Goal: Task Accomplishment & Management: Manage account settings

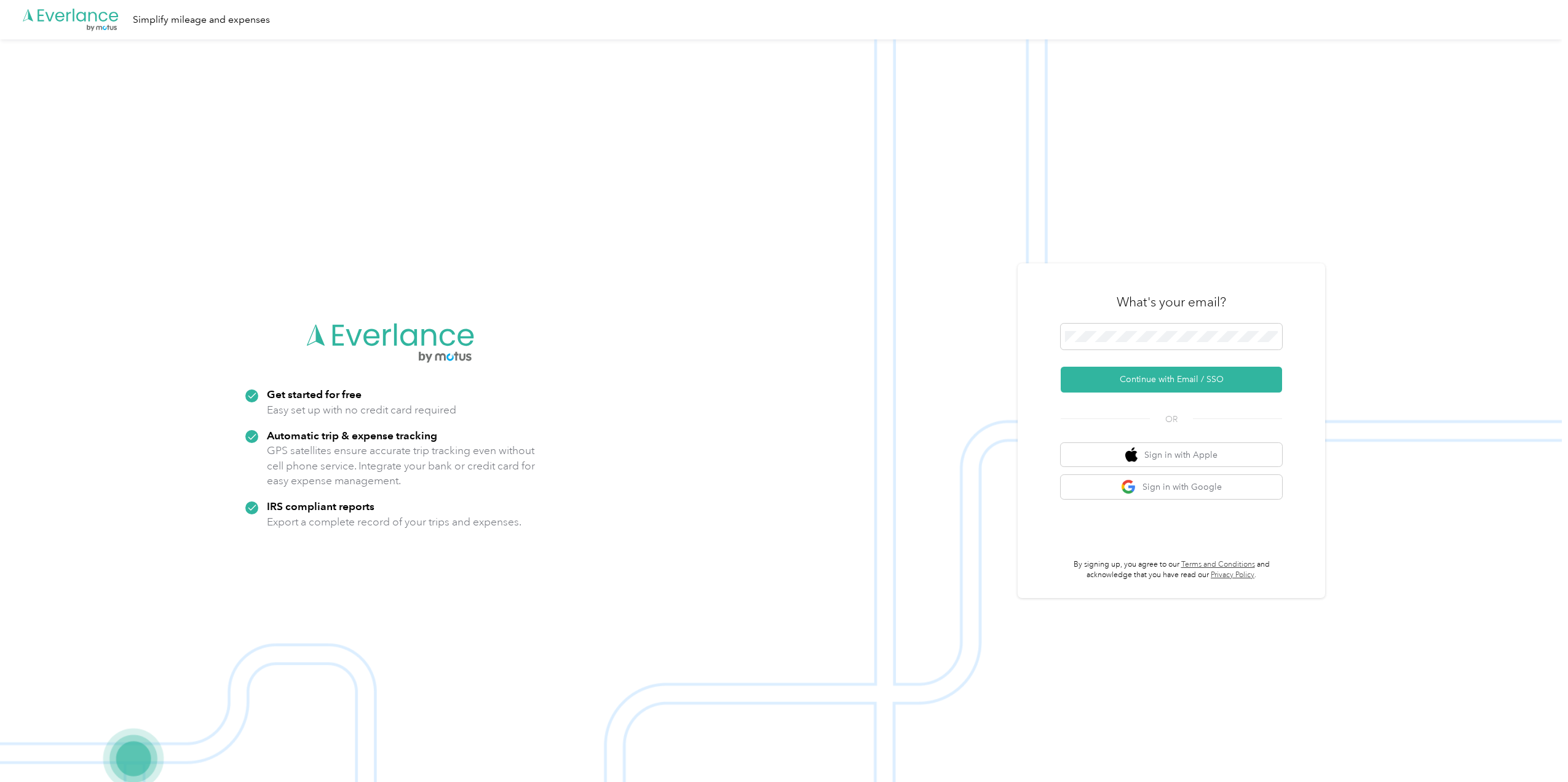
click at [1165, 385] on button "Continue with Email / SSO" at bounding box center [1171, 379] width 221 height 26
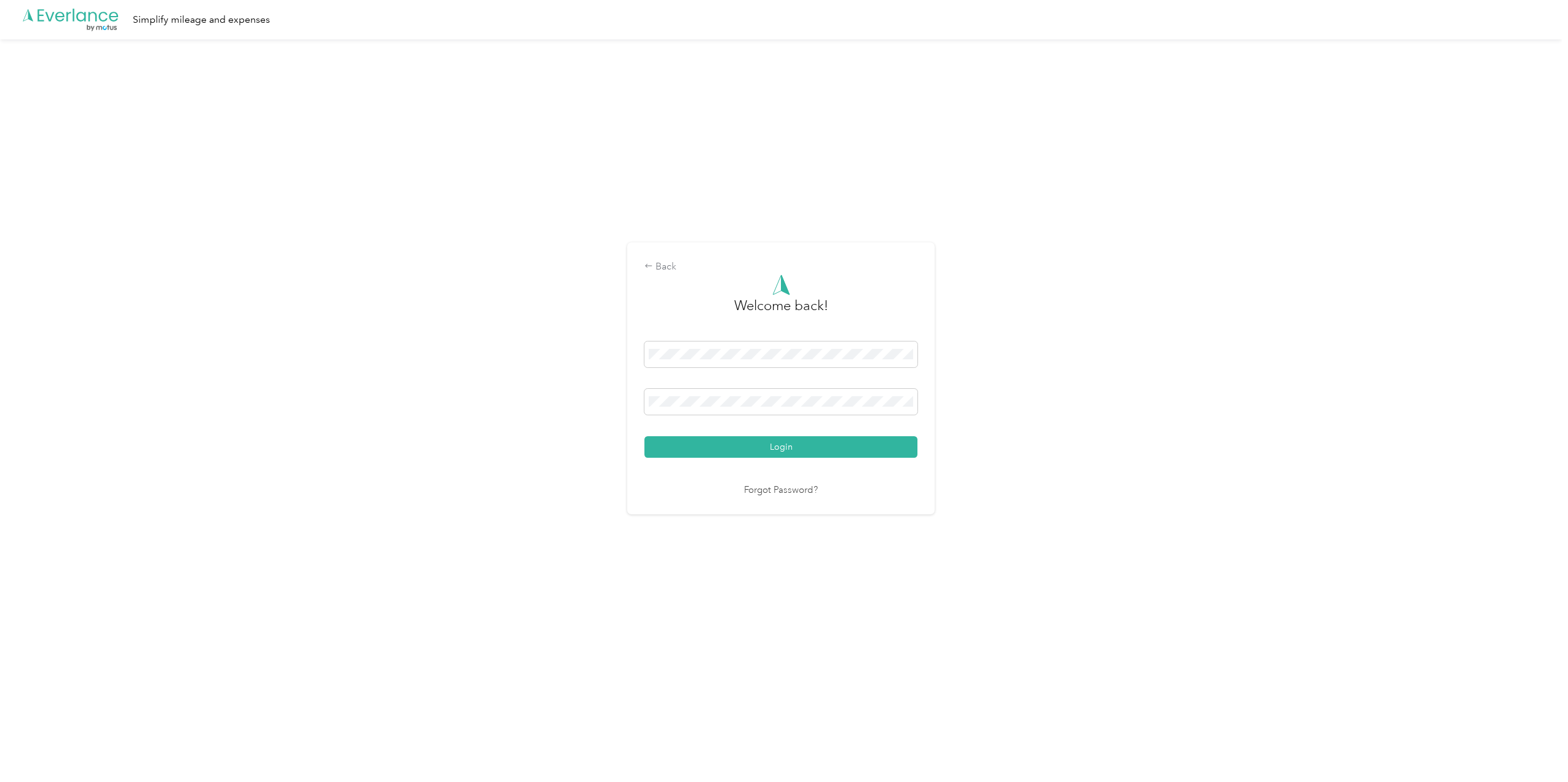
click at [645, 436] on button "Login" at bounding box center [781, 446] width 273 height 21
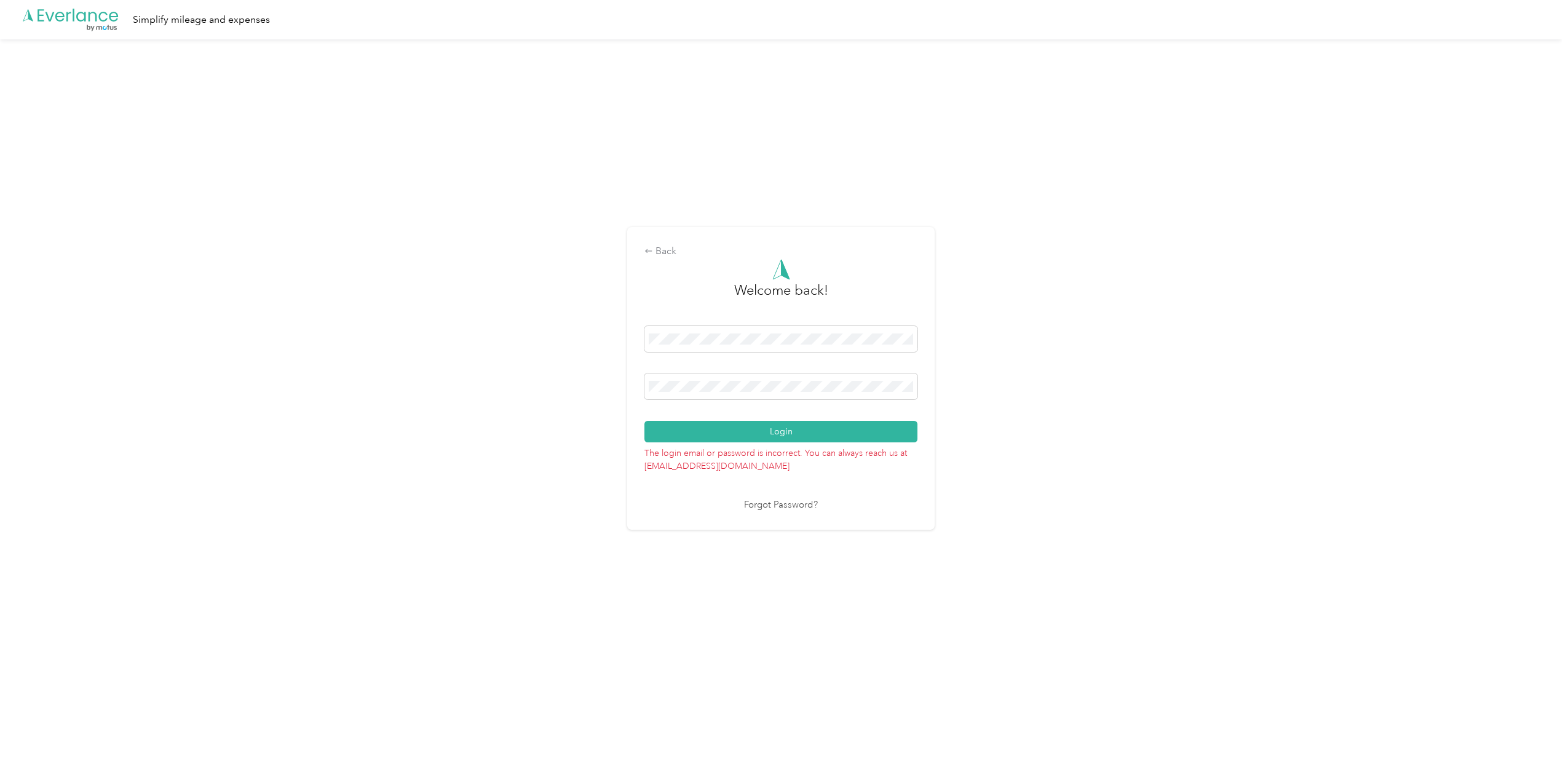
click at [645, 421] on button "Login" at bounding box center [781, 431] width 273 height 21
click at [645, 428] on button "Login" at bounding box center [781, 438] width 273 height 21
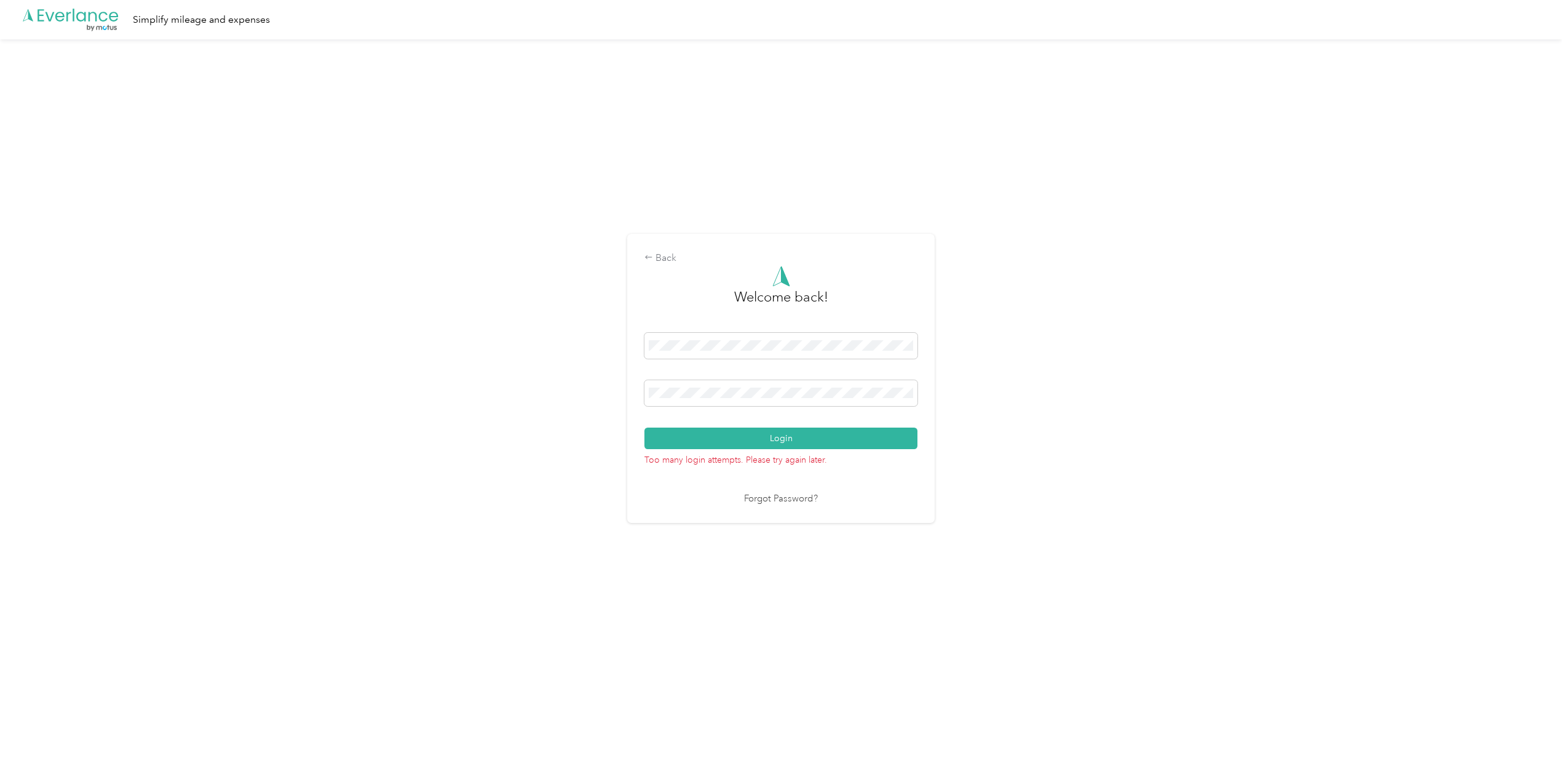
click at [645, 428] on button "Login" at bounding box center [781, 438] width 273 height 21
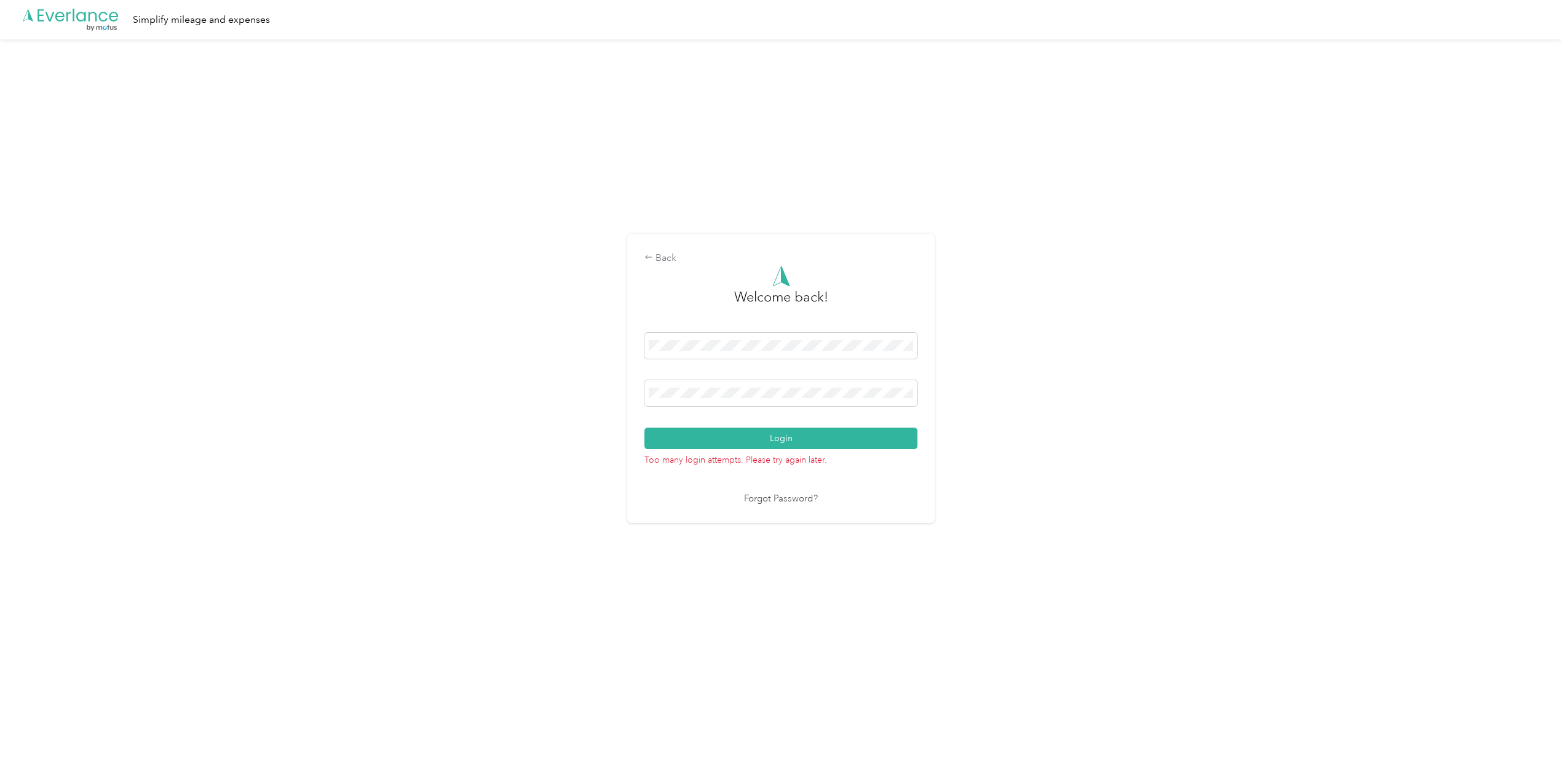
click at [645, 428] on button "Login" at bounding box center [781, 438] width 273 height 21
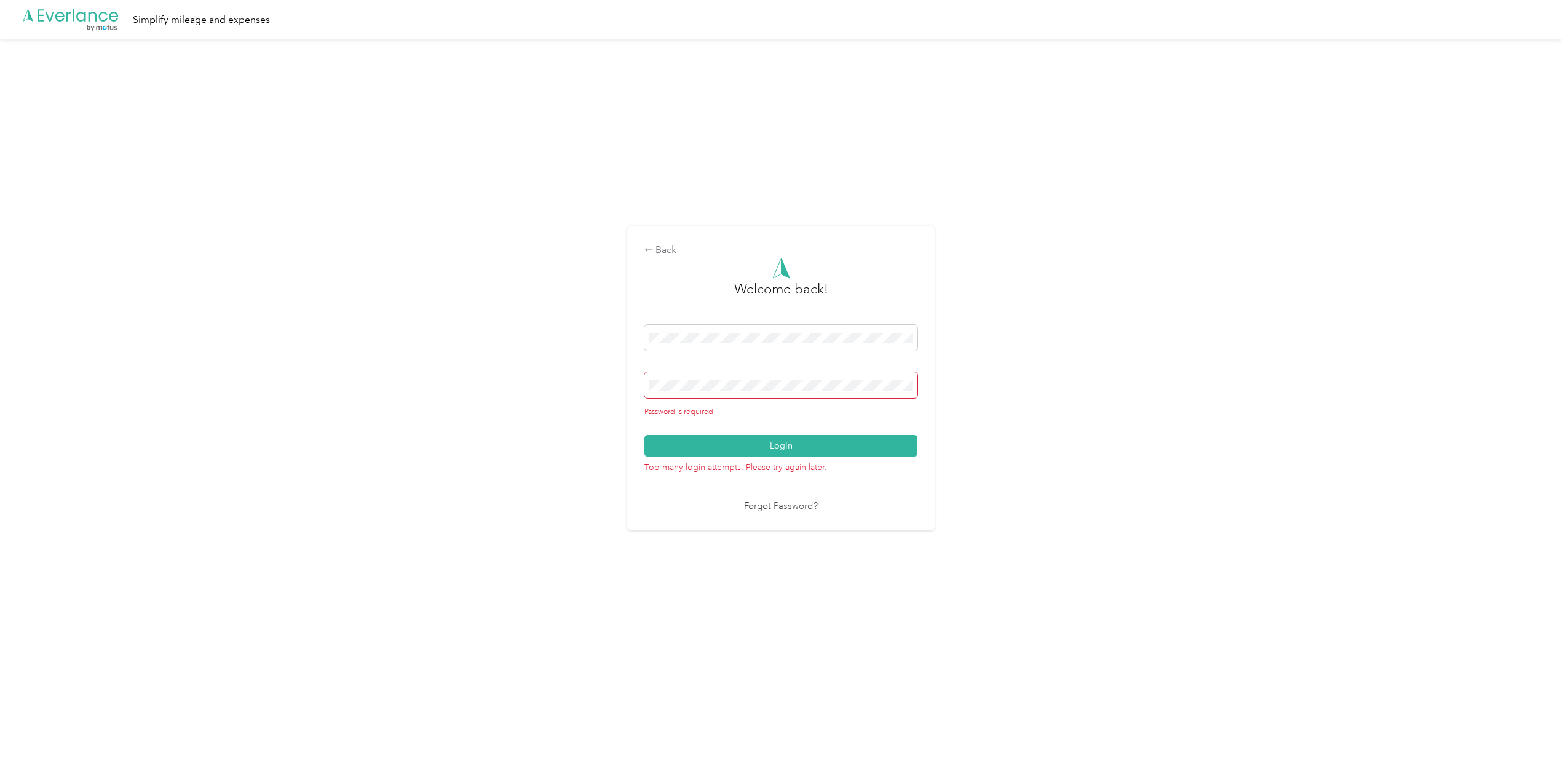
click at [760, 504] on link "Forgot Password?" at bounding box center [781, 507] width 74 height 14
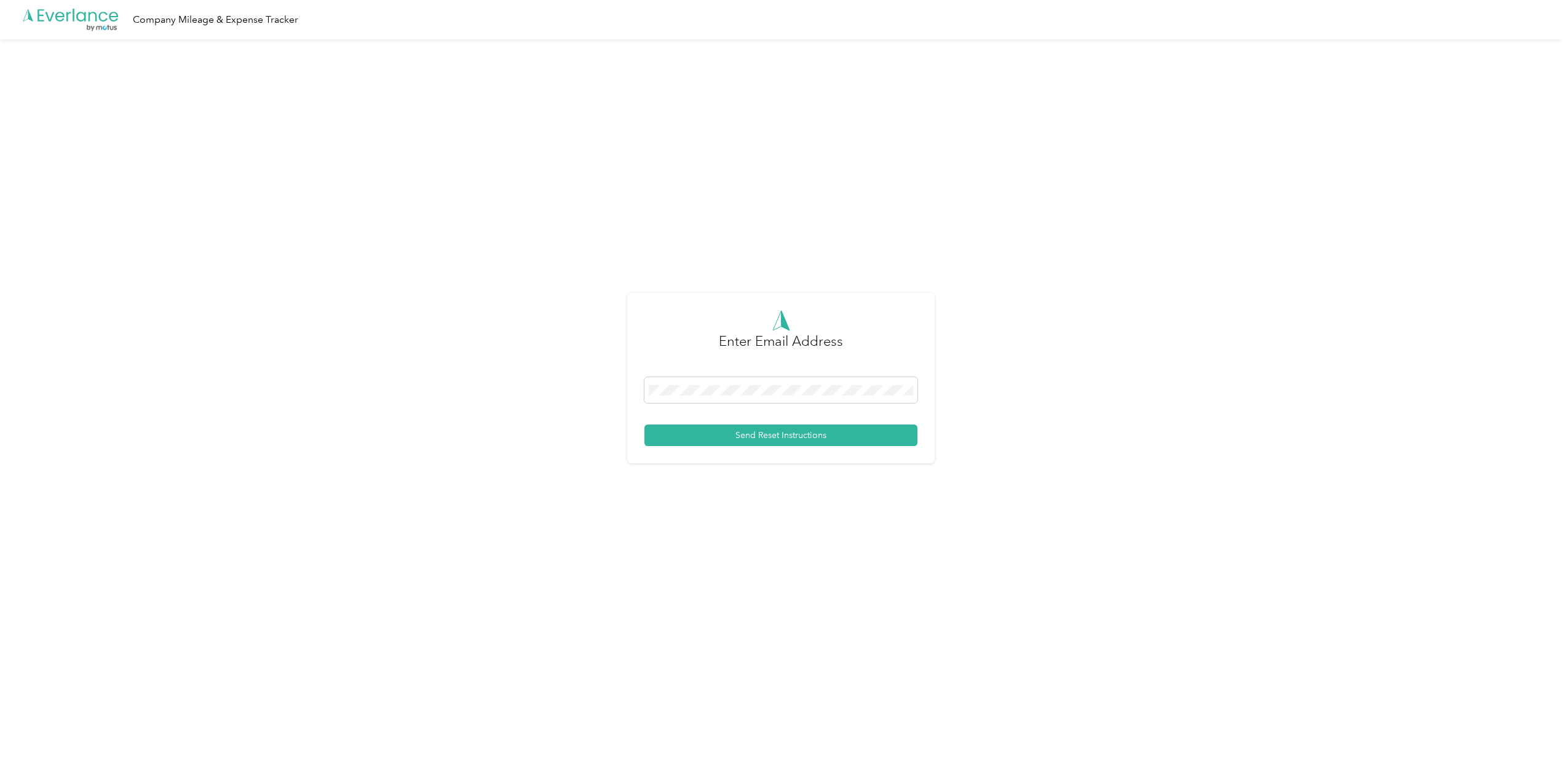
click at [767, 432] on button "Send Reset Instructions" at bounding box center [781, 435] width 273 height 21
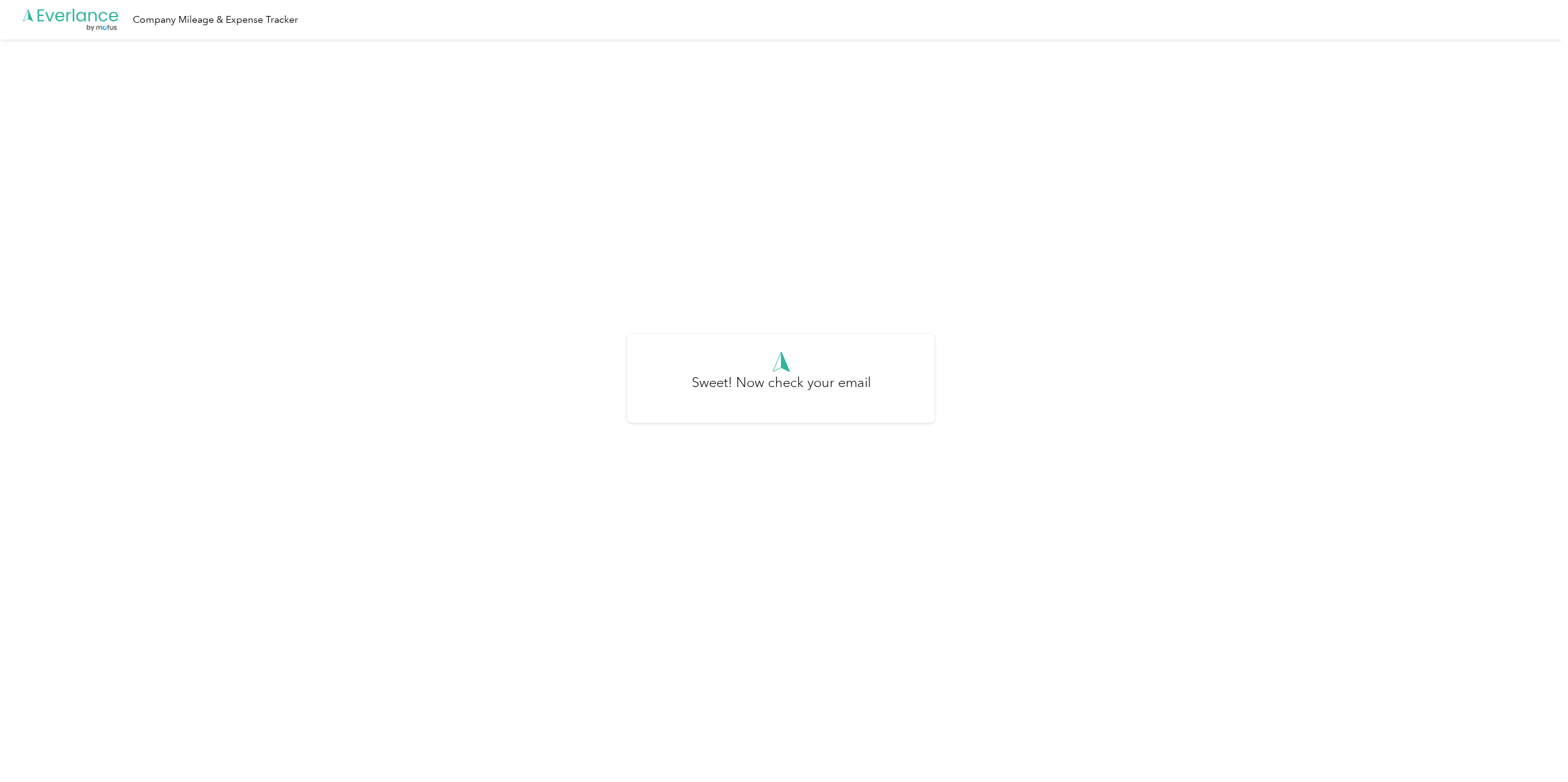
click at [91, 16] on icon ".cls-1 { fill: #00adee; } .cls-2 { fill: #fff; } .cls-3 { fill: #707372; } .cls…" at bounding box center [71, 20] width 98 height 25
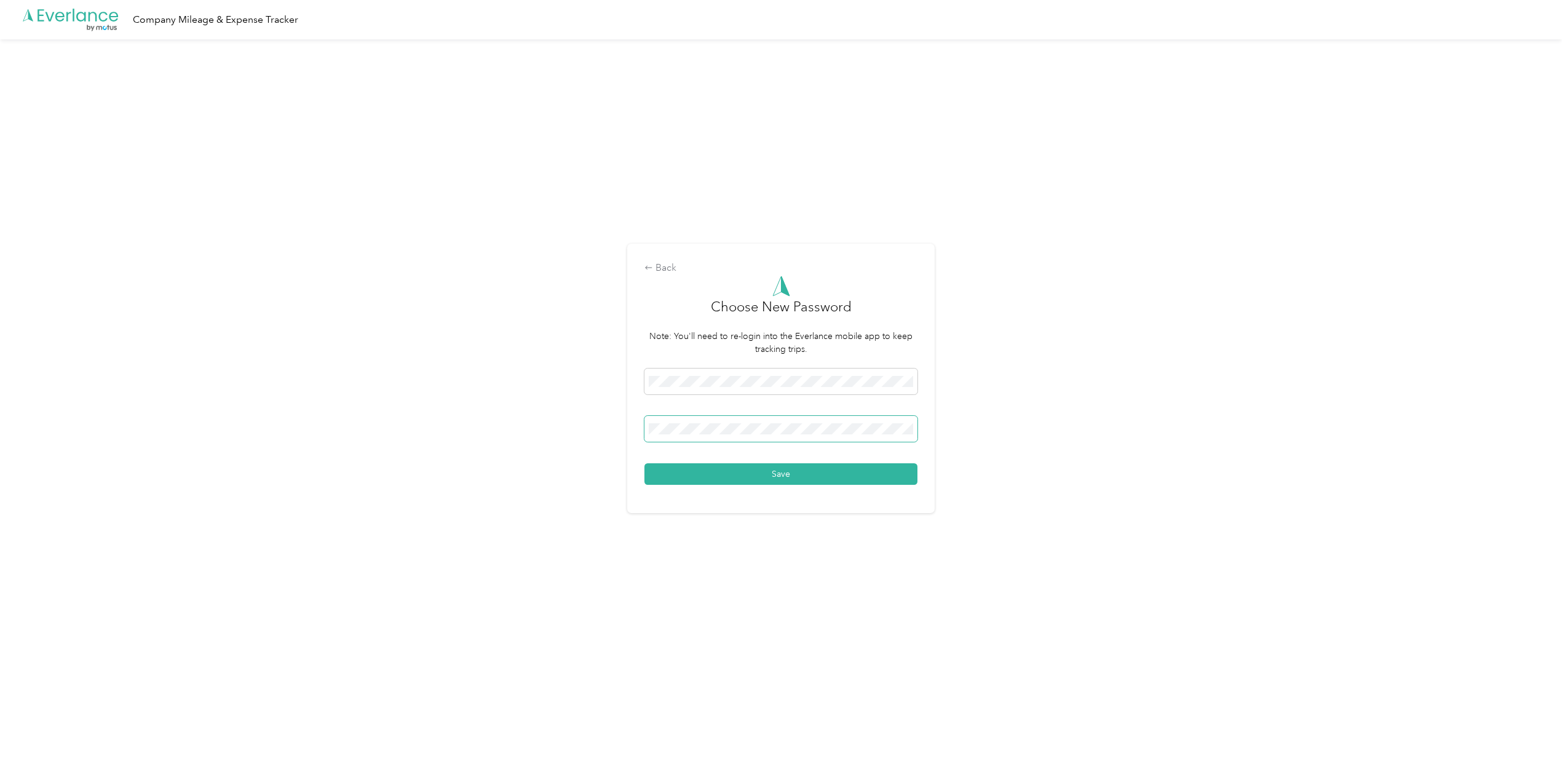
click at [645, 463] on button "Save" at bounding box center [781, 473] width 273 height 21
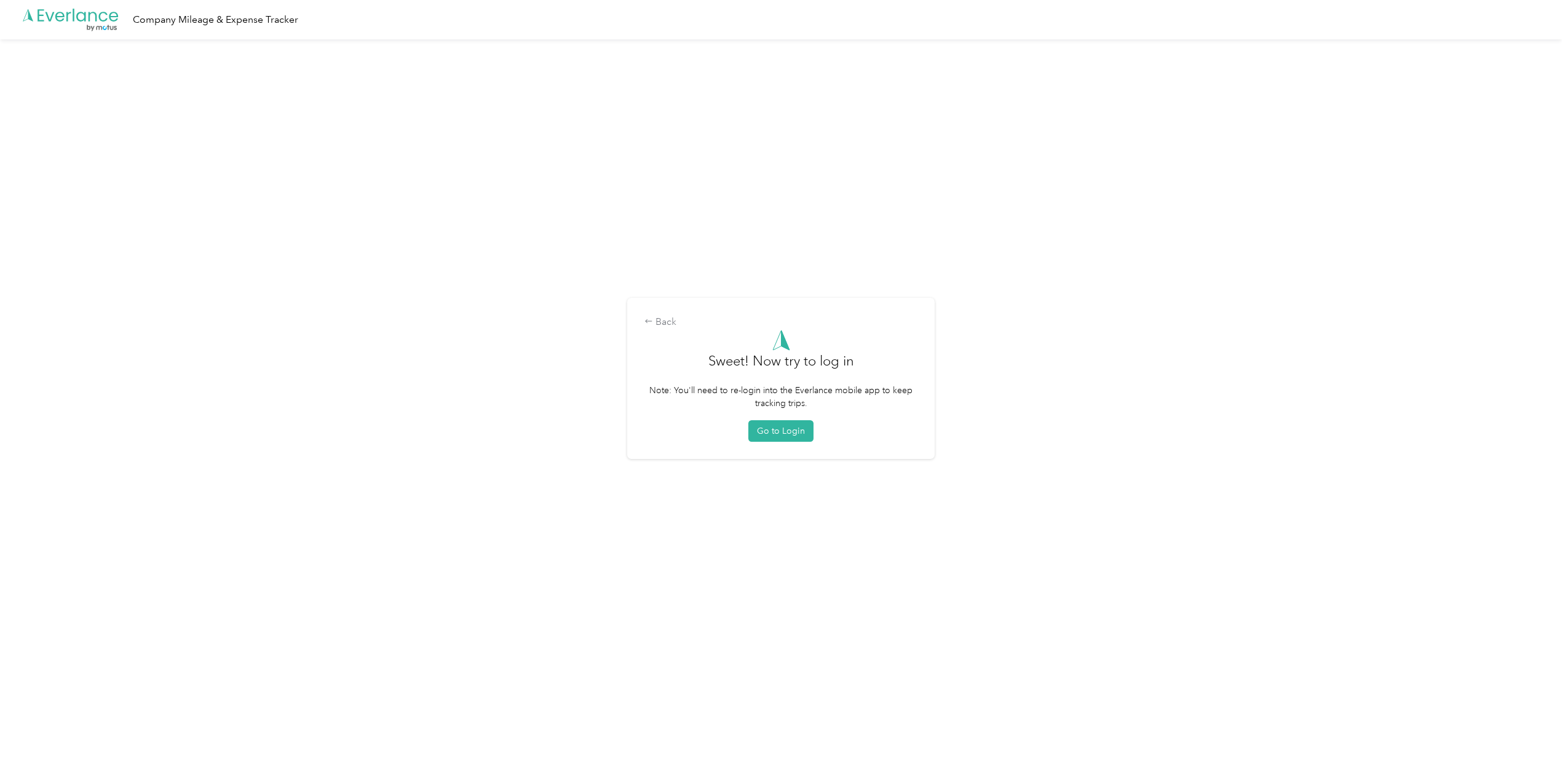
click at [795, 435] on button "Go to Login" at bounding box center [781, 430] width 65 height 21
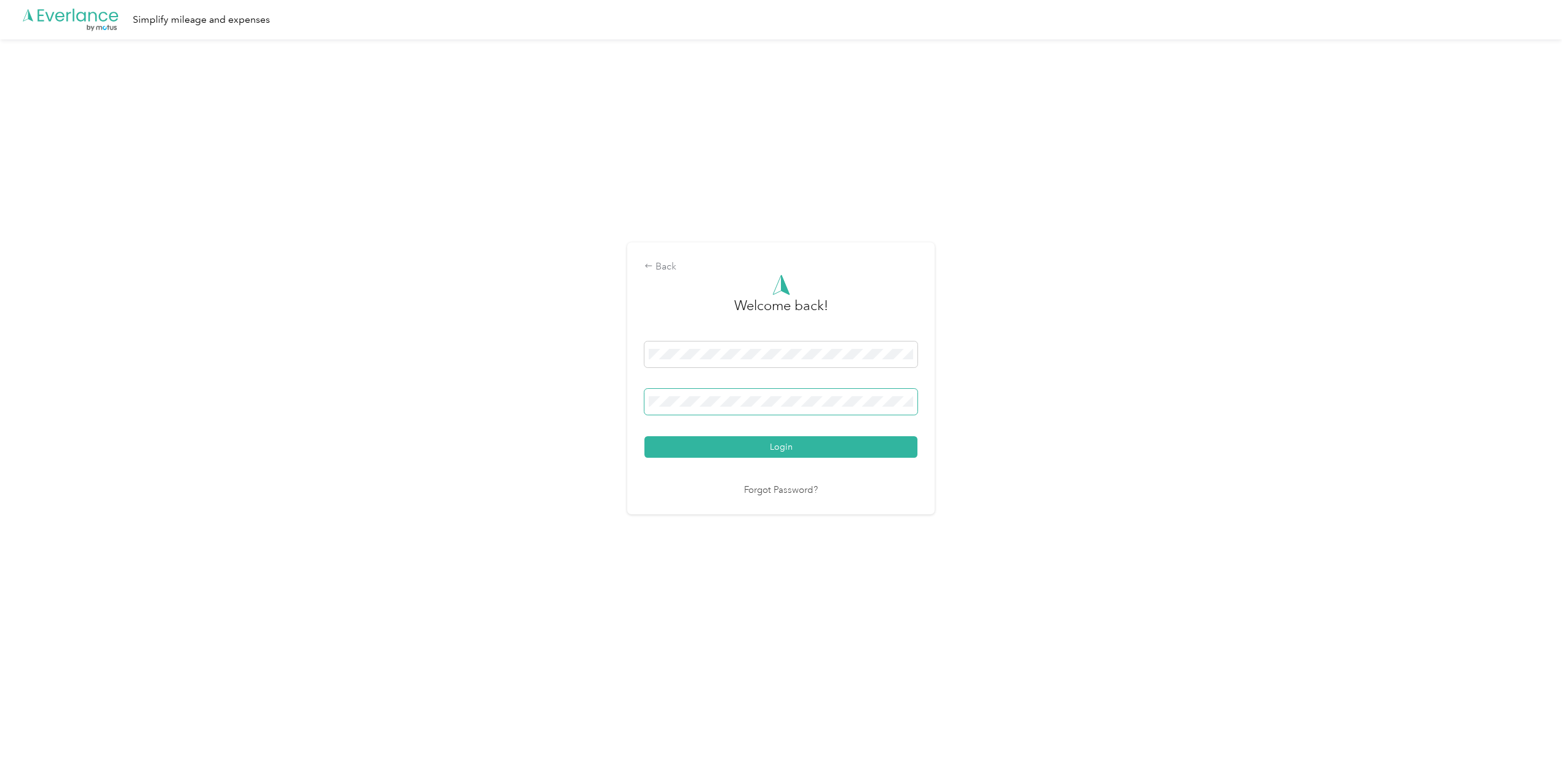
click at [645, 436] on button "Login" at bounding box center [781, 446] width 273 height 21
click at [794, 431] on button "Login" at bounding box center [781, 438] width 273 height 21
click at [645, 428] on button "Login" at bounding box center [781, 438] width 273 height 21
click at [599, 356] on div "Back Welcome back! Login Forgot Password?" at bounding box center [781, 383] width 1562 height 688
click at [726, 394] on span at bounding box center [781, 401] width 273 height 26
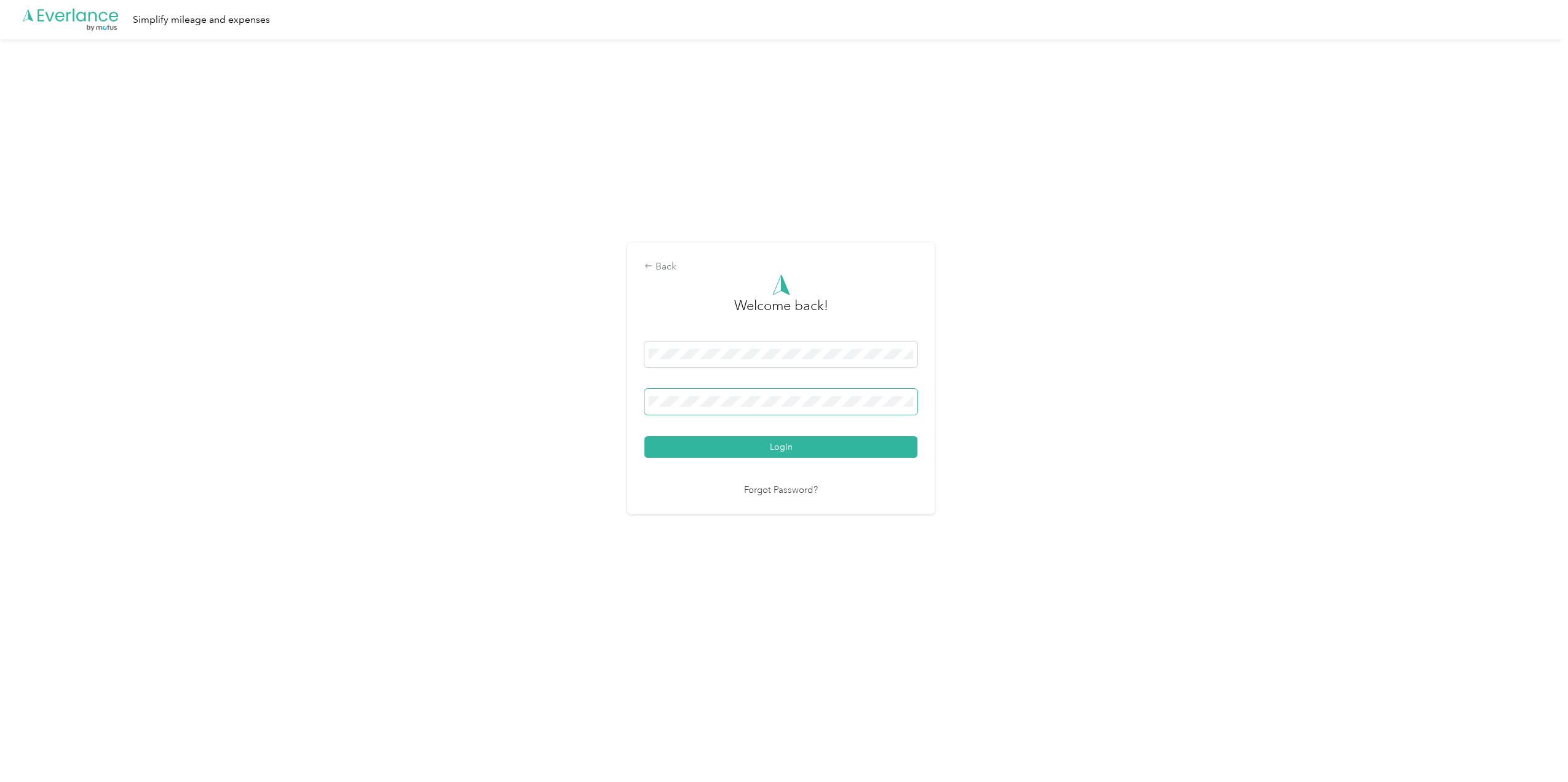
click at [645, 436] on button "Login" at bounding box center [781, 446] width 273 height 21
